Goal: Task Accomplishment & Management: Manage account settings

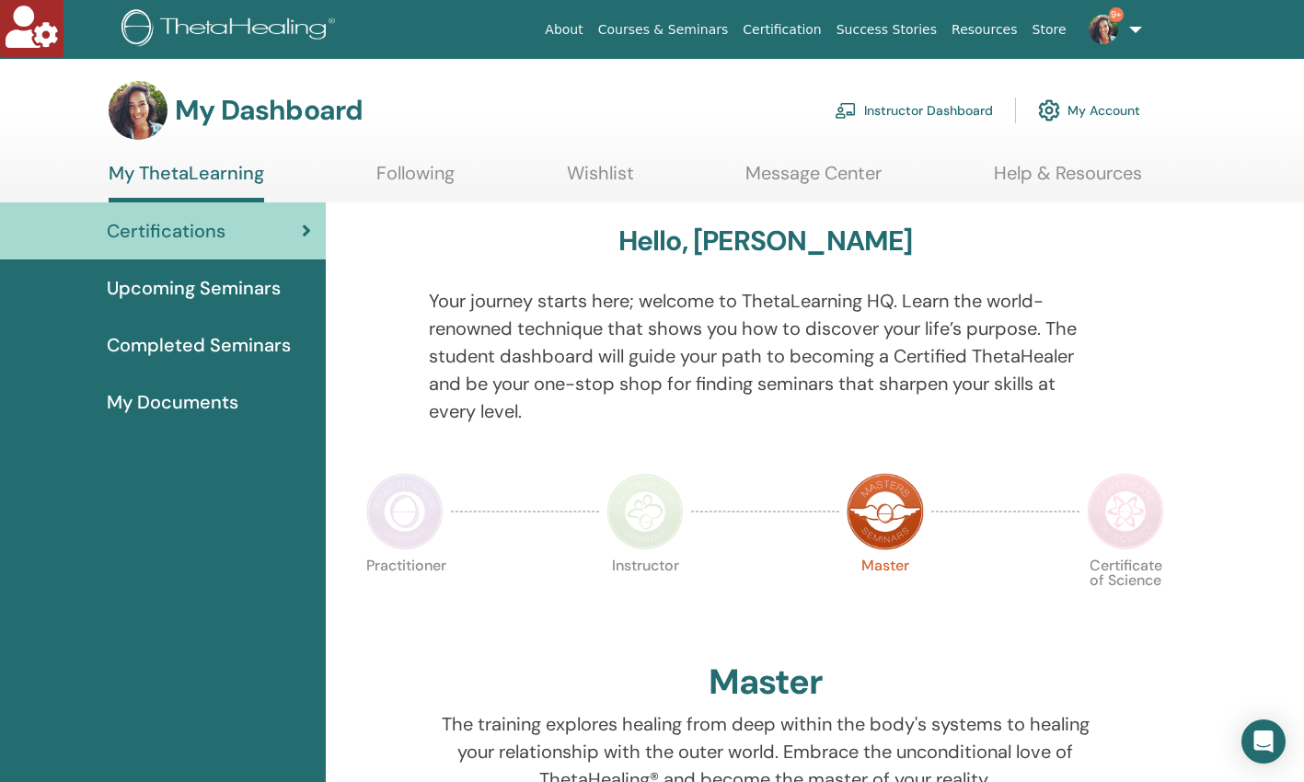
click at [918, 106] on link "Instructor Dashboard" at bounding box center [913, 110] width 158 height 40
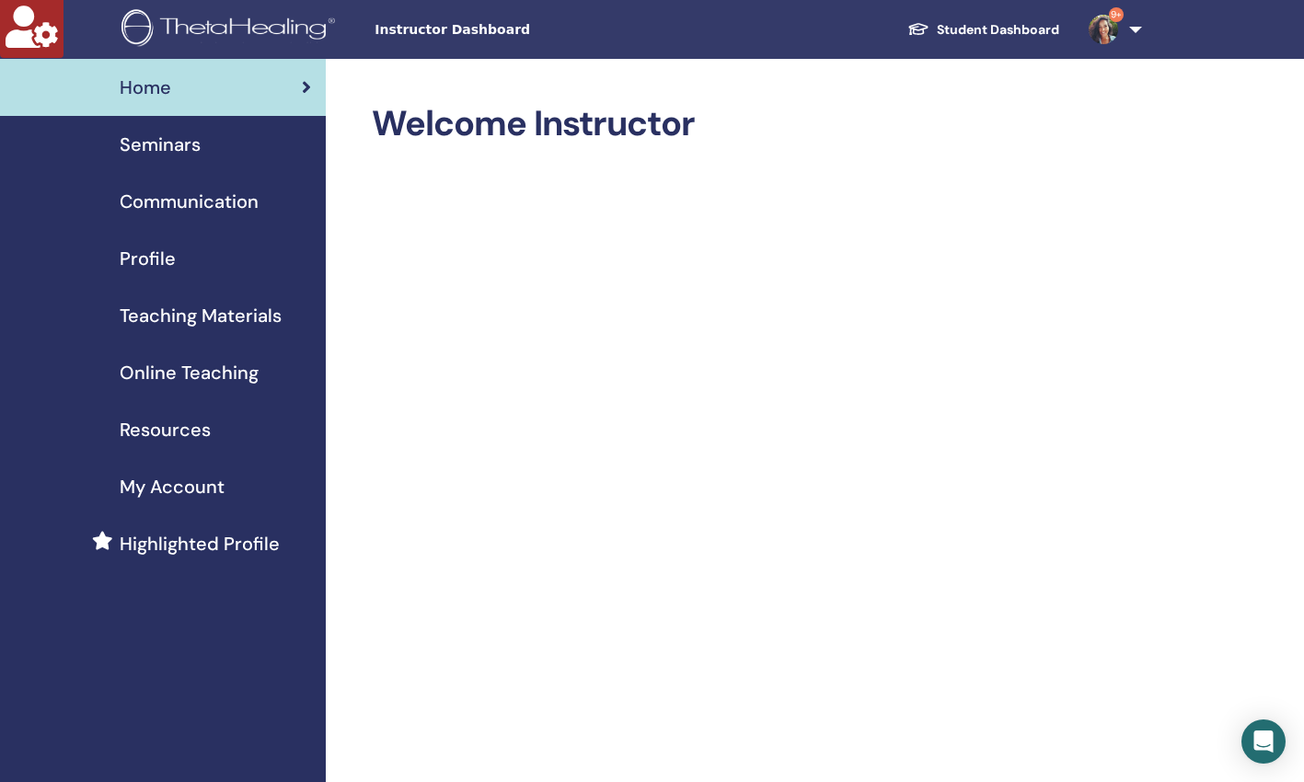
click at [185, 149] on span "Seminars" at bounding box center [160, 145] width 81 height 28
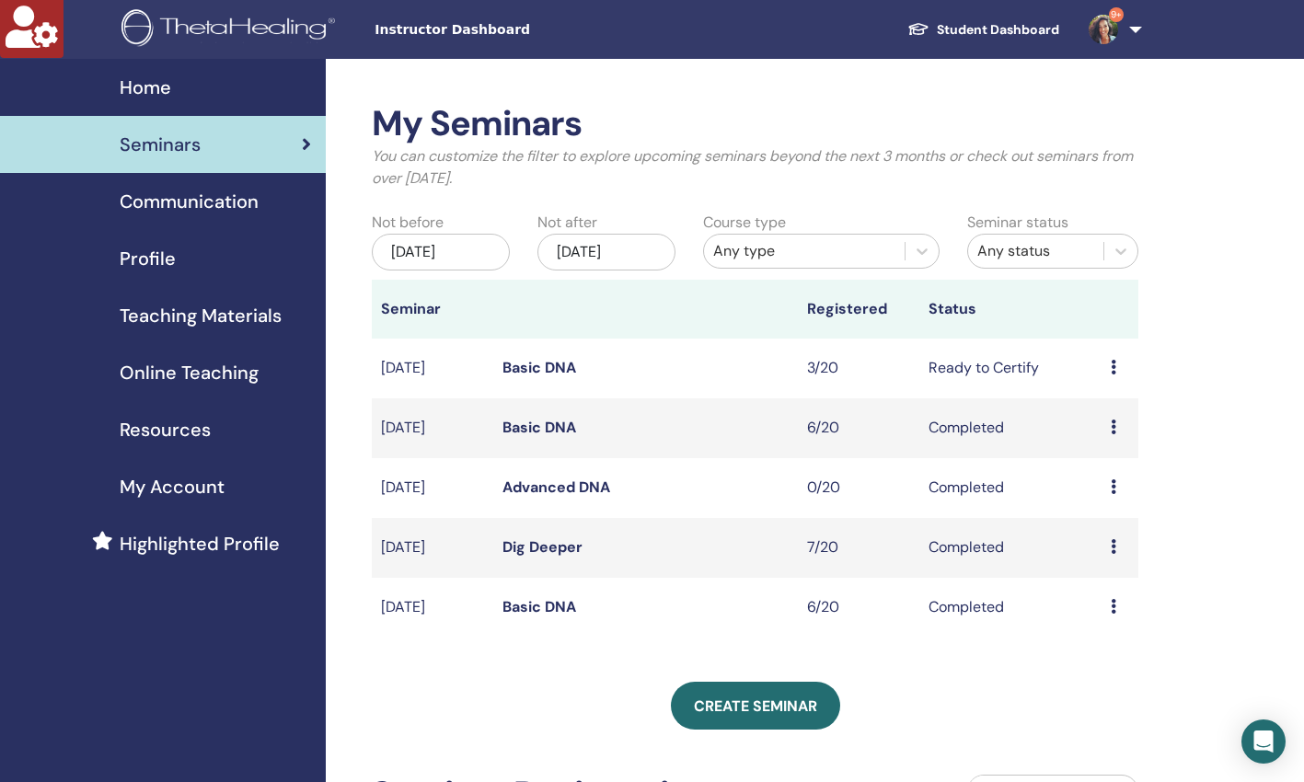
click at [521, 364] on link "Basic DNA" at bounding box center [539, 367] width 74 height 19
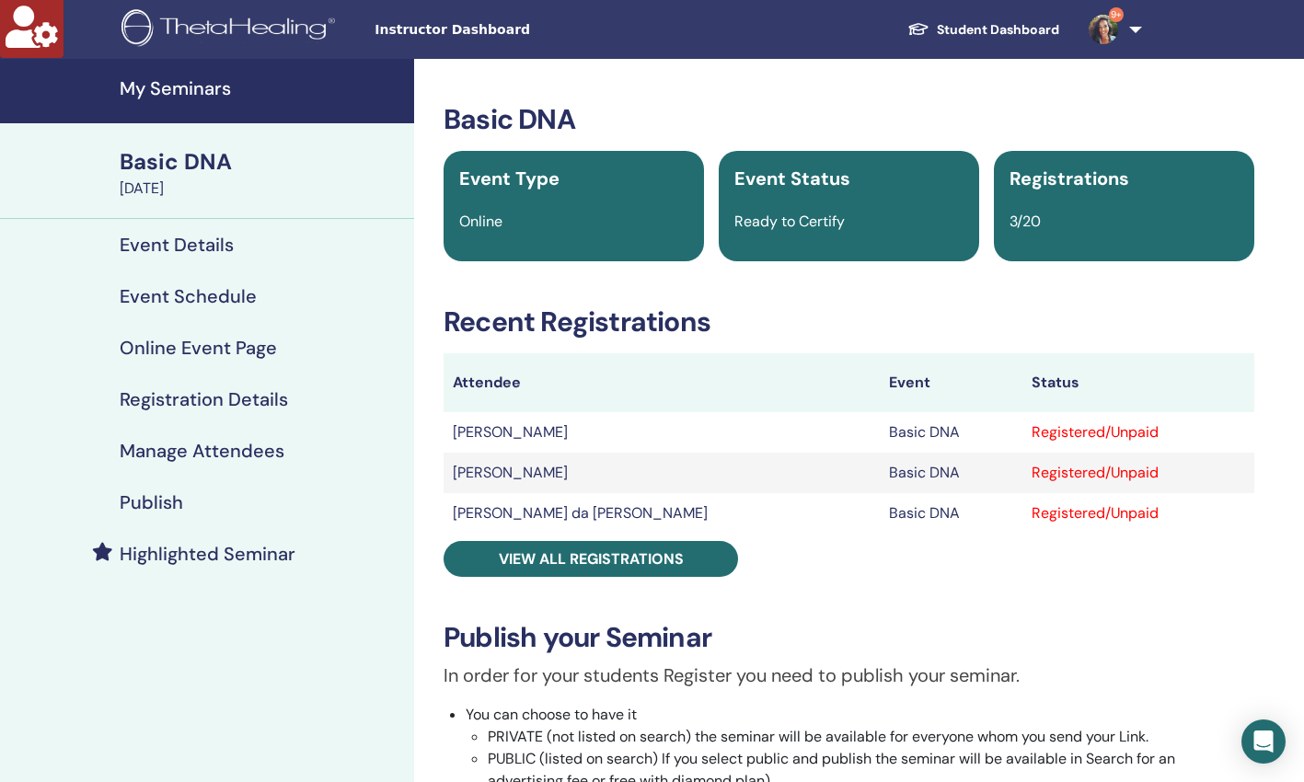
click at [153, 497] on h4 "Publish" at bounding box center [151, 502] width 63 height 22
